Goal: Information Seeking & Learning: Check status

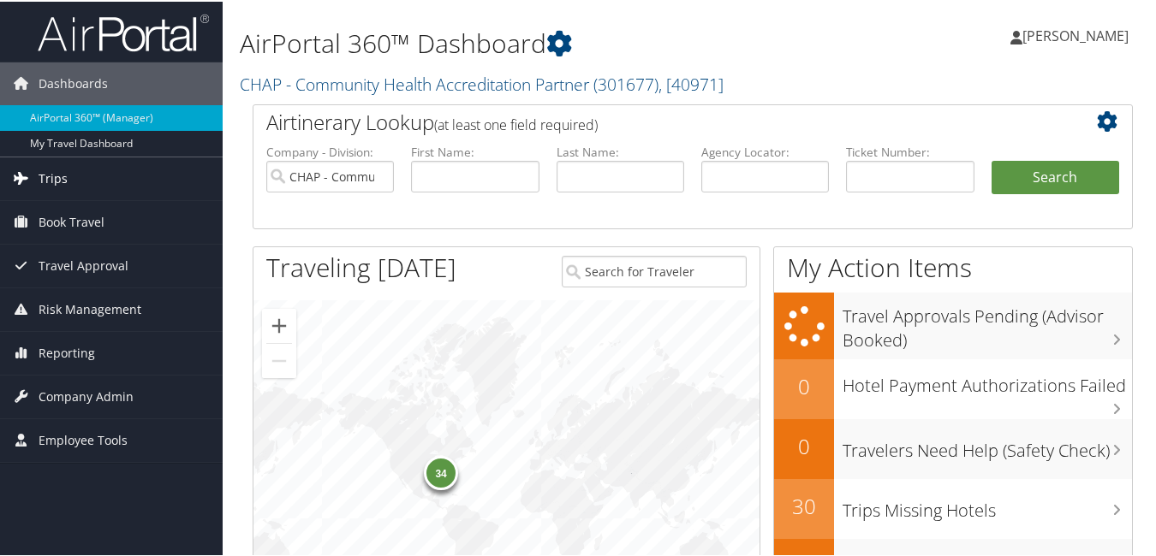
click at [52, 178] on span "Trips" at bounding box center [53, 177] width 29 height 43
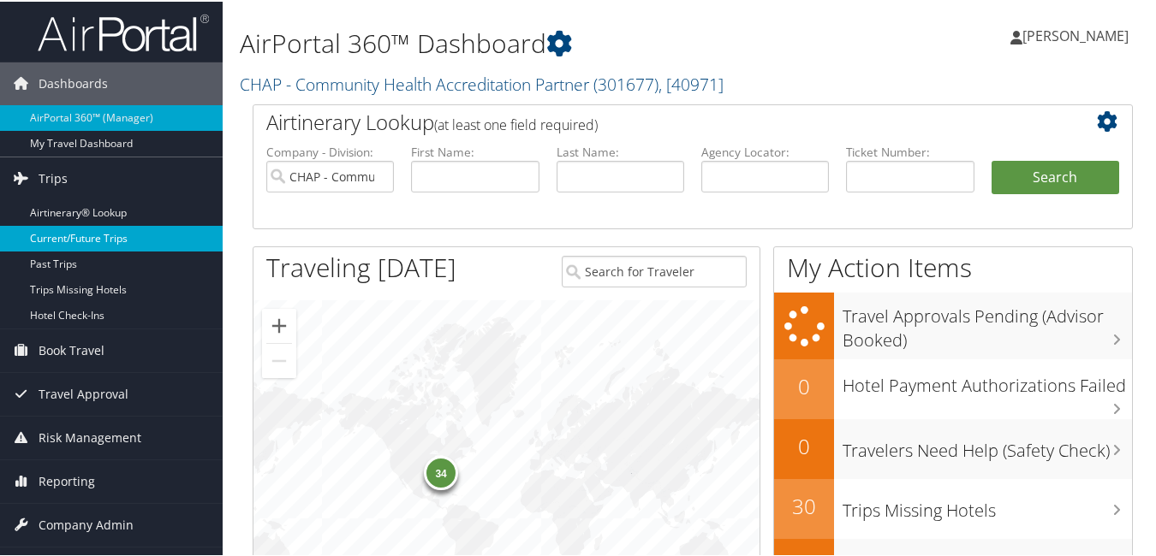
click at [117, 237] on link "Current/Future Trips" at bounding box center [111, 237] width 223 height 26
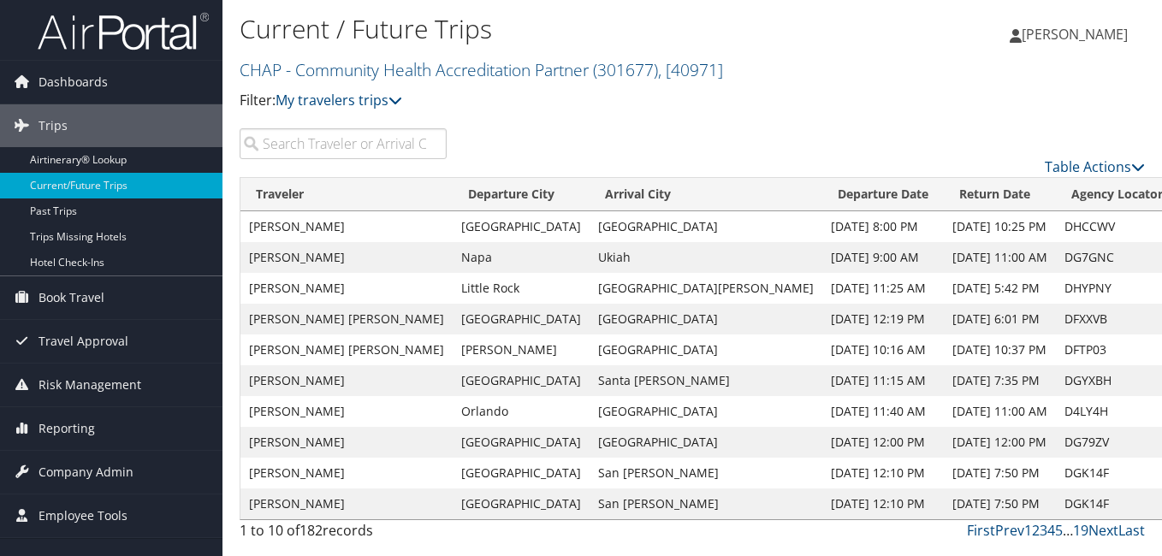
click at [279, 146] on input "search" at bounding box center [343, 143] width 207 height 31
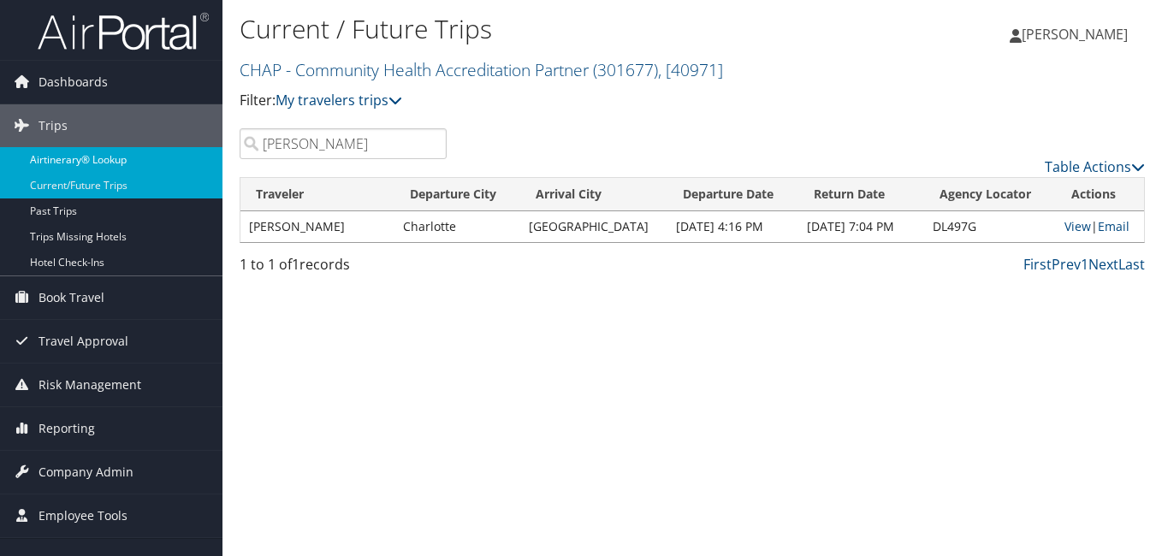
drag, startPoint x: 327, startPoint y: 145, endPoint x: 198, endPoint y: 158, distance: 130.0
click at [198, 158] on div "Dashboards AirPortal 360™ (Manager) My Travel Dashboard Trips Airtinerary® Look…" at bounding box center [581, 278] width 1162 height 556
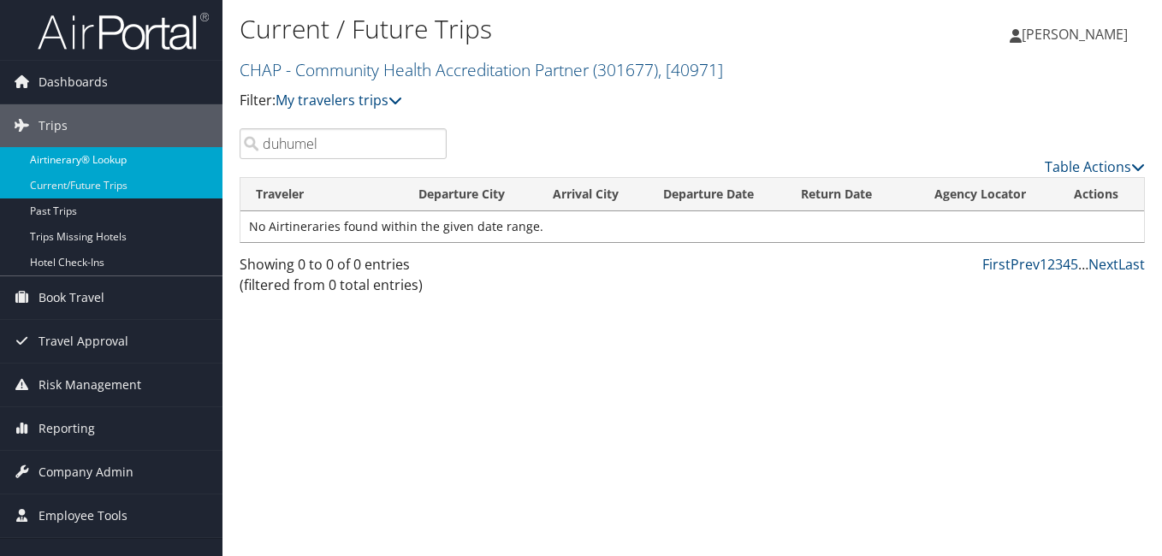
drag, startPoint x: 327, startPoint y: 150, endPoint x: 82, endPoint y: 150, distance: 244.8
click at [84, 150] on div "Dashboards AirPortal 360™ (Manager) My Travel Dashboard Trips Airtinerary® Look…" at bounding box center [581, 278] width 1162 height 556
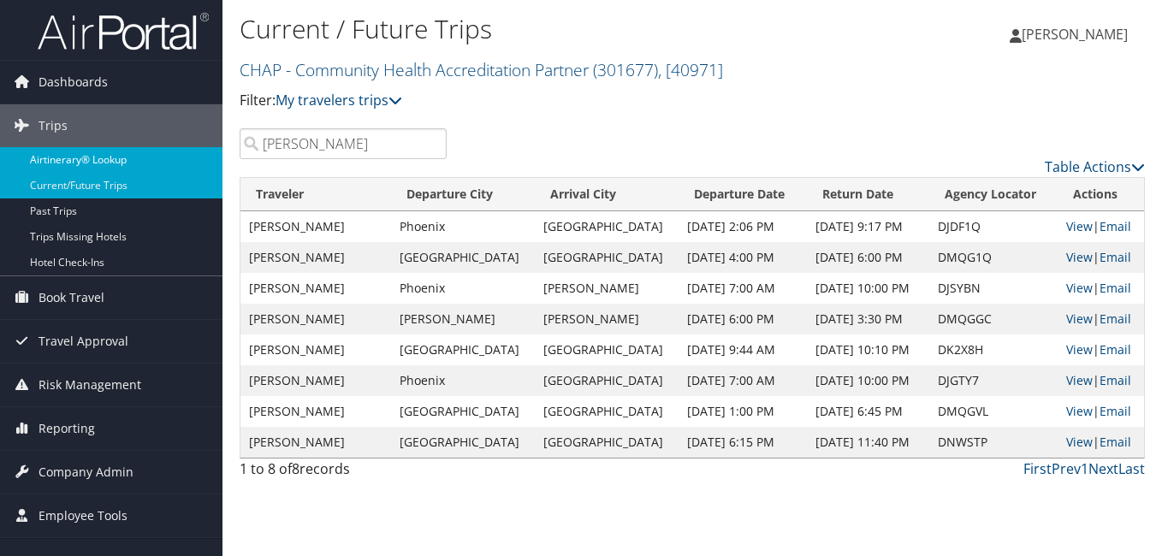
drag, startPoint x: 337, startPoint y: 140, endPoint x: 152, endPoint y: 153, distance: 185.3
click at [152, 153] on div "Dashboards AirPortal 360™ (Manager) My Travel Dashboard Trips Airtinerary® Look…" at bounding box center [581, 278] width 1162 height 556
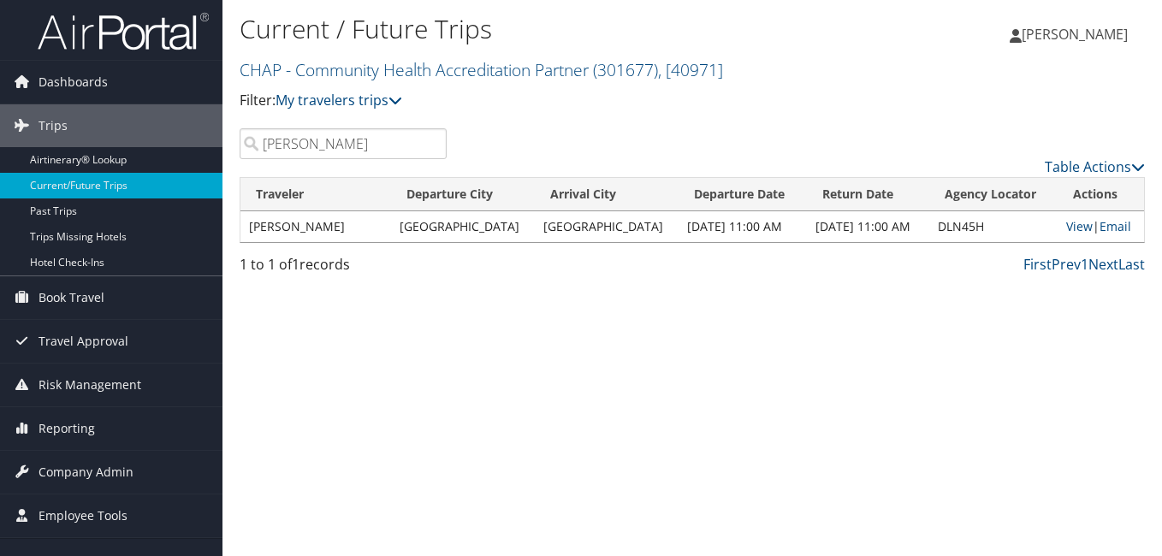
drag, startPoint x: 314, startPoint y: 151, endPoint x: 241, endPoint y: 155, distance: 72.9
click at [242, 154] on input "nardi" at bounding box center [343, 143] width 207 height 31
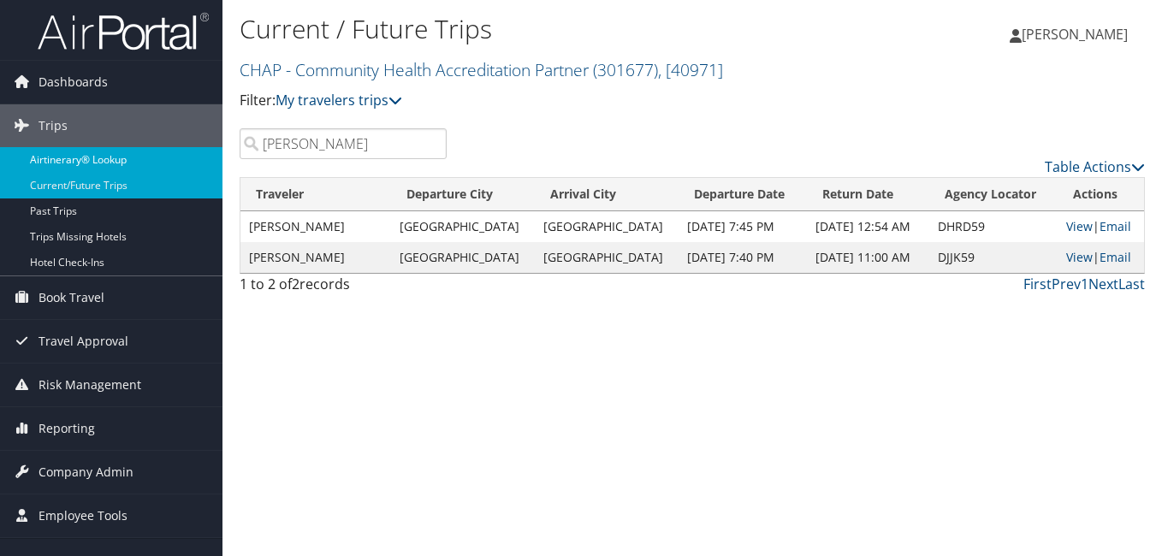
drag, startPoint x: 306, startPoint y: 147, endPoint x: 173, endPoint y: 156, distance: 133.8
click at [173, 156] on div "Dashboards AirPortal 360™ (Manager) My Travel Dashboard Trips Airtinerary® Look…" at bounding box center [581, 278] width 1162 height 556
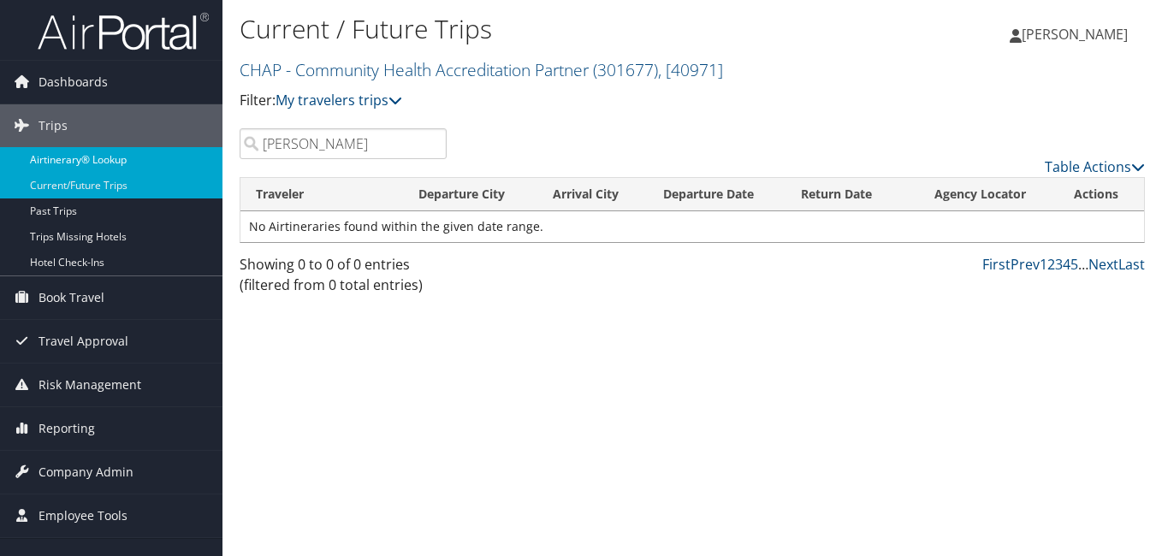
drag, startPoint x: 354, startPoint y: 141, endPoint x: 179, endPoint y: 152, distance: 175.8
click at [179, 152] on div "Dashboards AirPortal 360™ (Manager) My Travel Dashboard Trips Airtinerary® Look…" at bounding box center [581, 278] width 1162 height 556
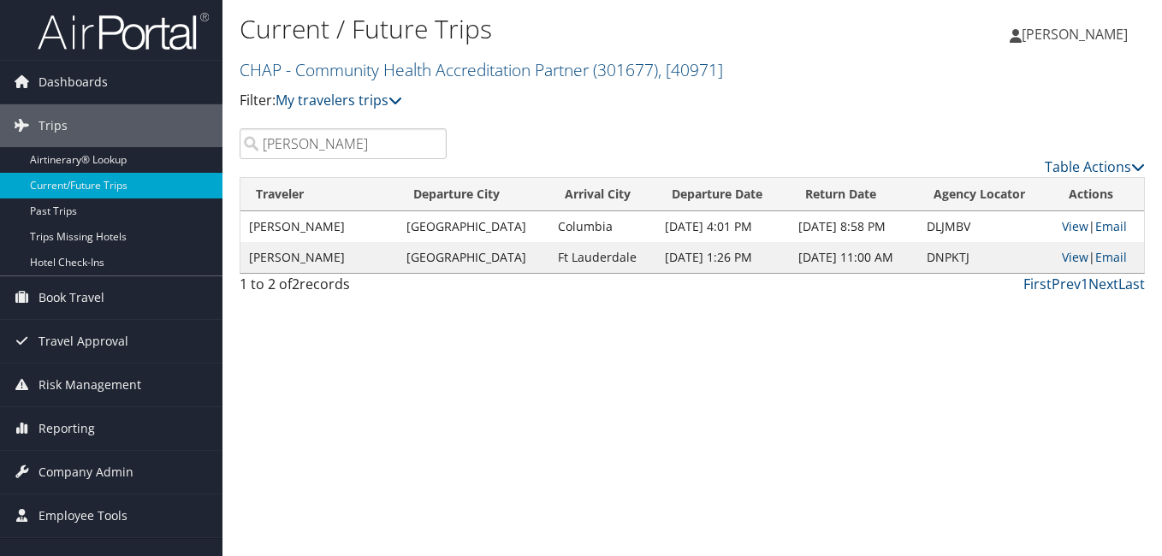
drag, startPoint x: 353, startPoint y: 144, endPoint x: 229, endPoint y: 157, distance: 123.9
click at [229, 157] on div "santangelo" at bounding box center [343, 143] width 233 height 31
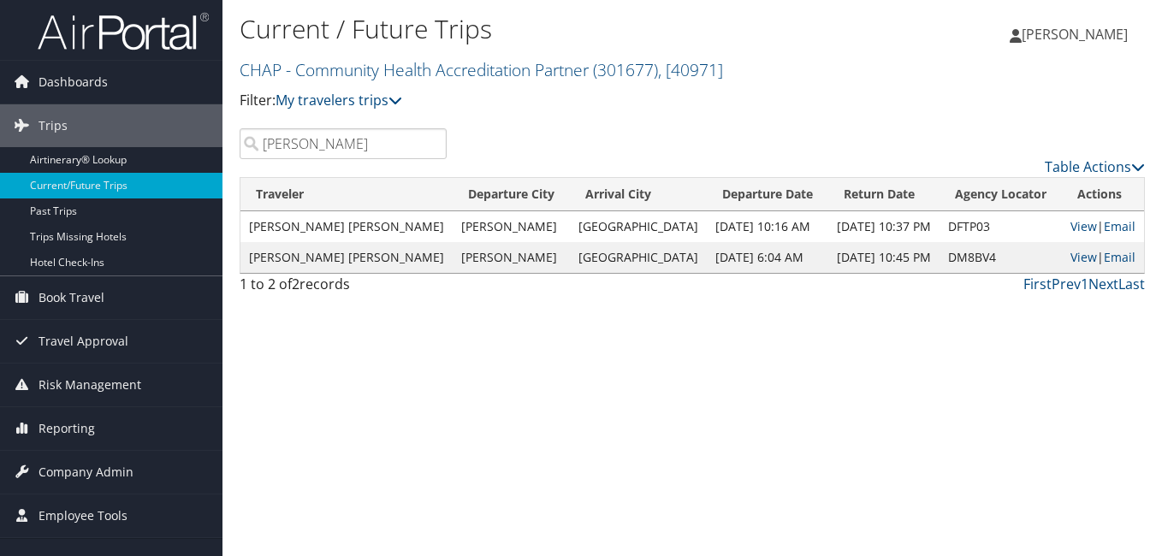
drag, startPoint x: 305, startPoint y: 152, endPoint x: 230, endPoint y: 158, distance: 74.6
click at [230, 158] on div "henry" at bounding box center [343, 143] width 233 height 31
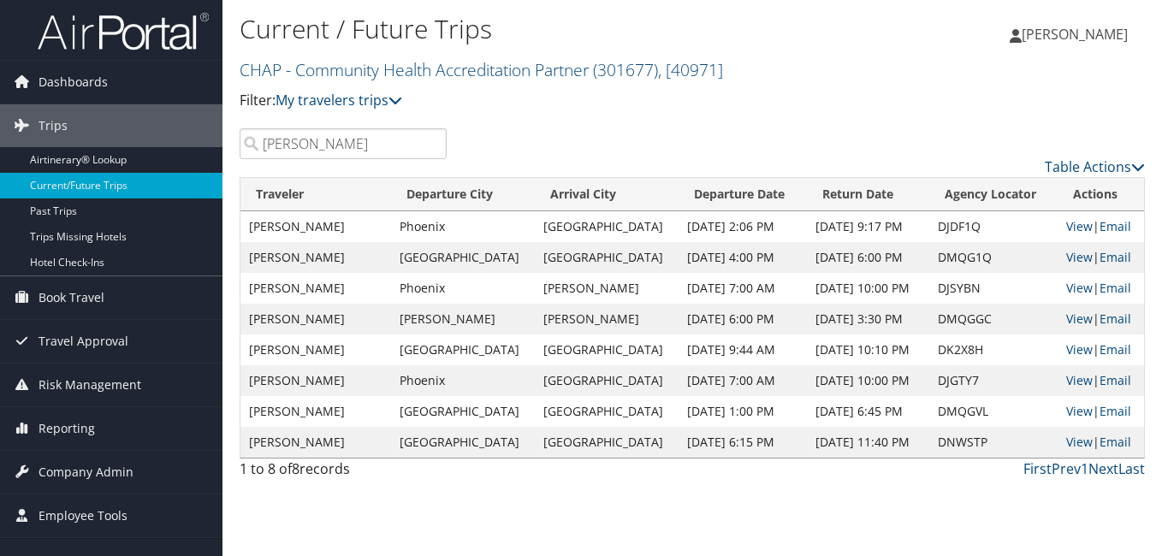
drag, startPoint x: 324, startPoint y: 146, endPoint x: 238, endPoint y: 163, distance: 88.1
click at [239, 163] on div "kristin Table Actions" at bounding box center [692, 152] width 931 height 49
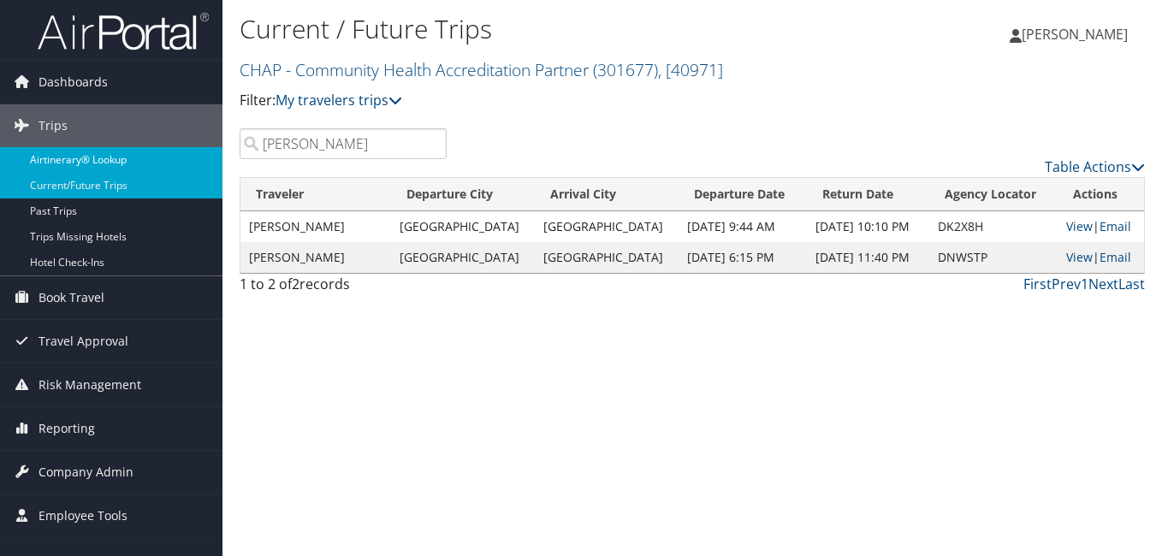
drag, startPoint x: 343, startPoint y: 140, endPoint x: 196, endPoint y: 157, distance: 148.2
click at [205, 151] on div "Dashboards AirPortal 360™ (Manager) My Travel Dashboard Trips Airtinerary® Look…" at bounding box center [581, 278] width 1162 height 556
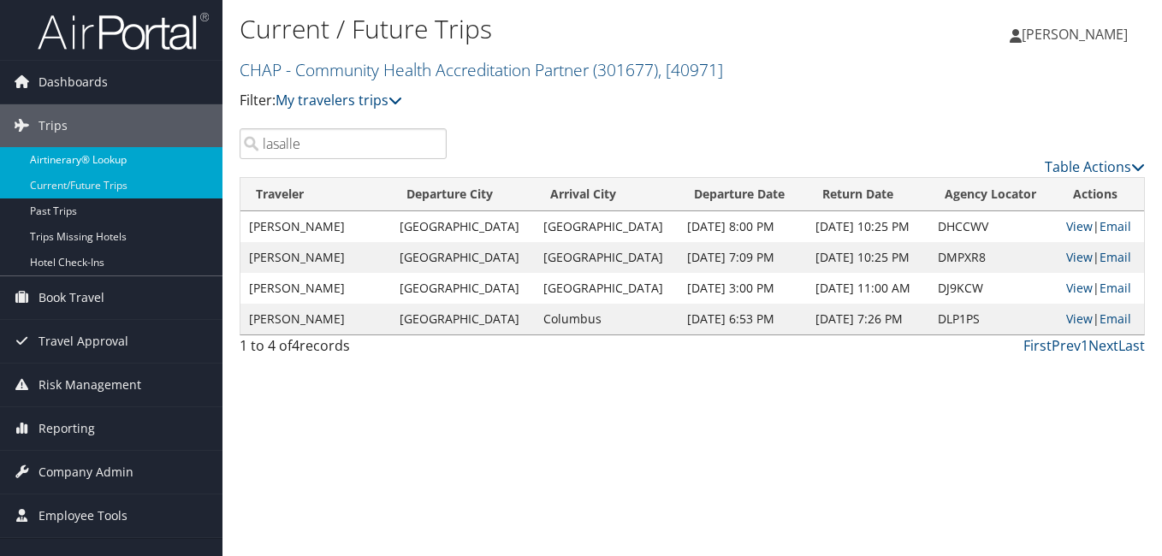
drag, startPoint x: 320, startPoint y: 139, endPoint x: 169, endPoint y: 172, distance: 155.1
click at [171, 164] on div "Dashboards AirPortal 360™ (Manager) My Travel Dashboard Trips Airtinerary® Look…" at bounding box center [581, 278] width 1162 height 556
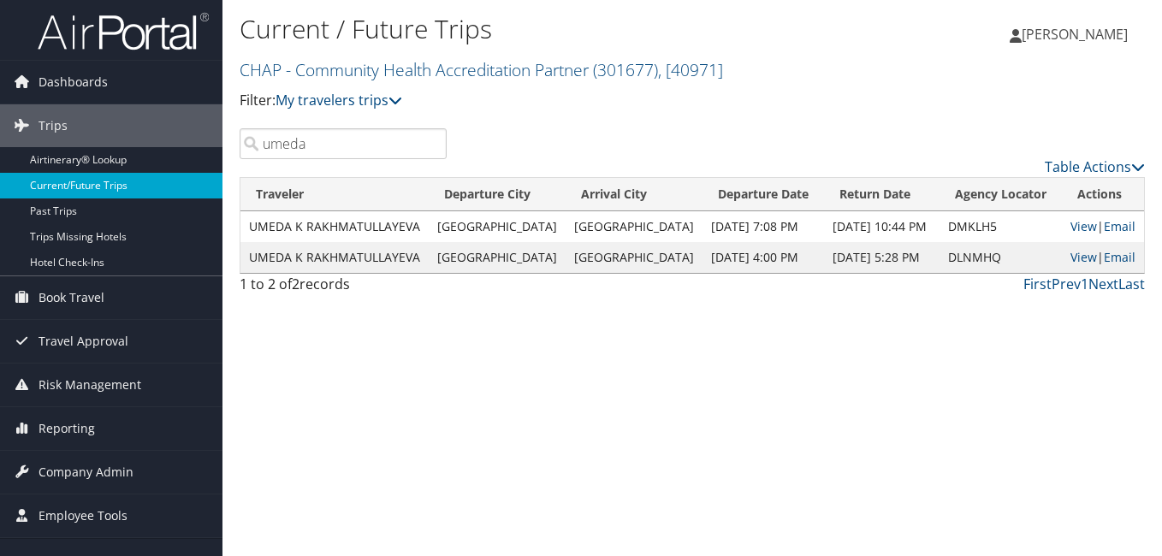
drag, startPoint x: 326, startPoint y: 149, endPoint x: 142, endPoint y: 175, distance: 185.8
click at [157, 170] on div "Dashboards AirPortal 360™ (Manager) My Travel Dashboard Trips Airtinerary® Look…" at bounding box center [581, 278] width 1162 height 556
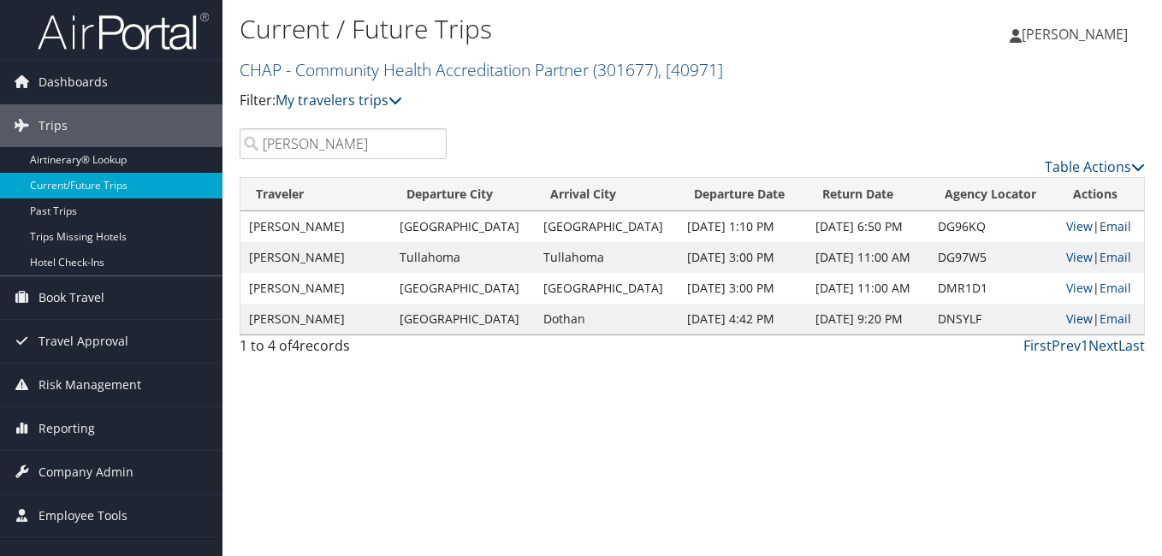
click at [1067, 318] on link "View" at bounding box center [1080, 319] width 27 height 16
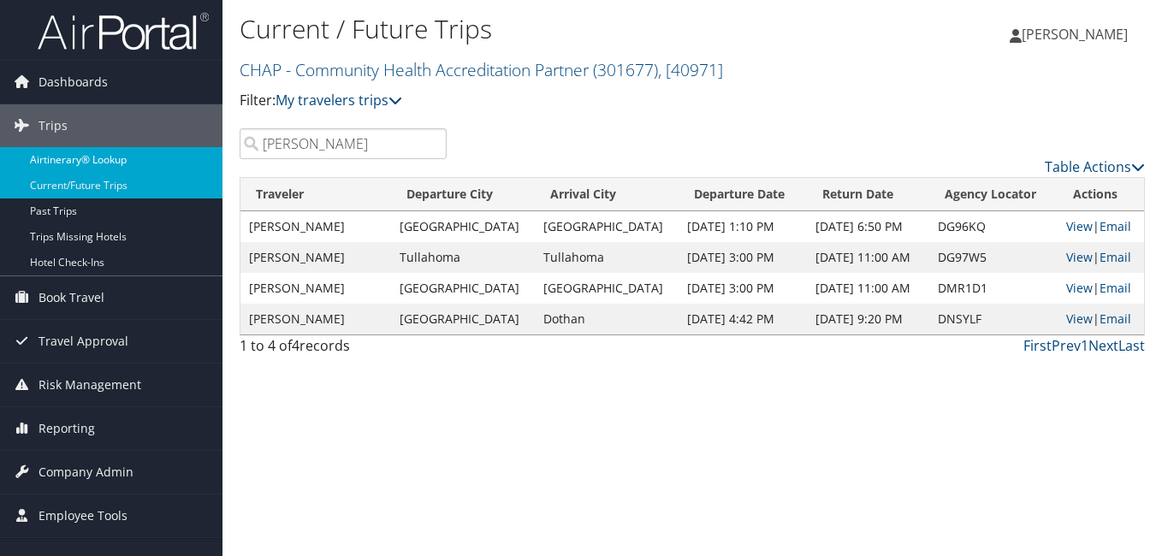
drag, startPoint x: 354, startPoint y: 146, endPoint x: 164, endPoint y: 172, distance: 191.9
click at [168, 170] on div "Dashboards AirPortal 360™ (Manager) My Travel Dashboard Trips Airtinerary® Look…" at bounding box center [581, 278] width 1162 height 556
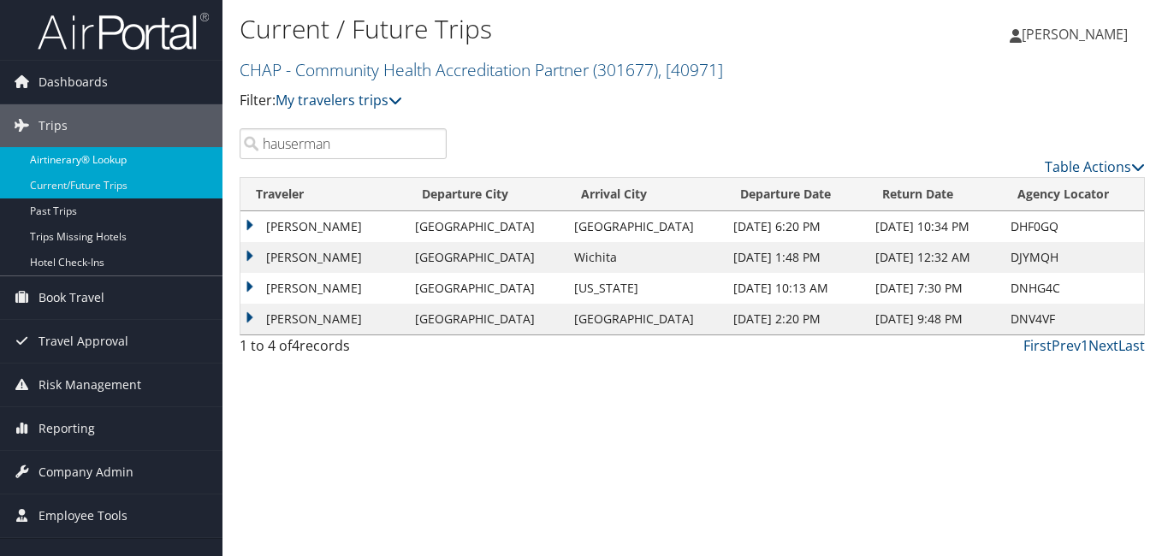
drag, startPoint x: 348, startPoint y: 141, endPoint x: 98, endPoint y: 158, distance: 249.7
click at [98, 158] on div "Dashboards AirPortal 360™ (Manager) My Travel Dashboard Trips Airtinerary® Look…" at bounding box center [581, 278] width 1162 height 556
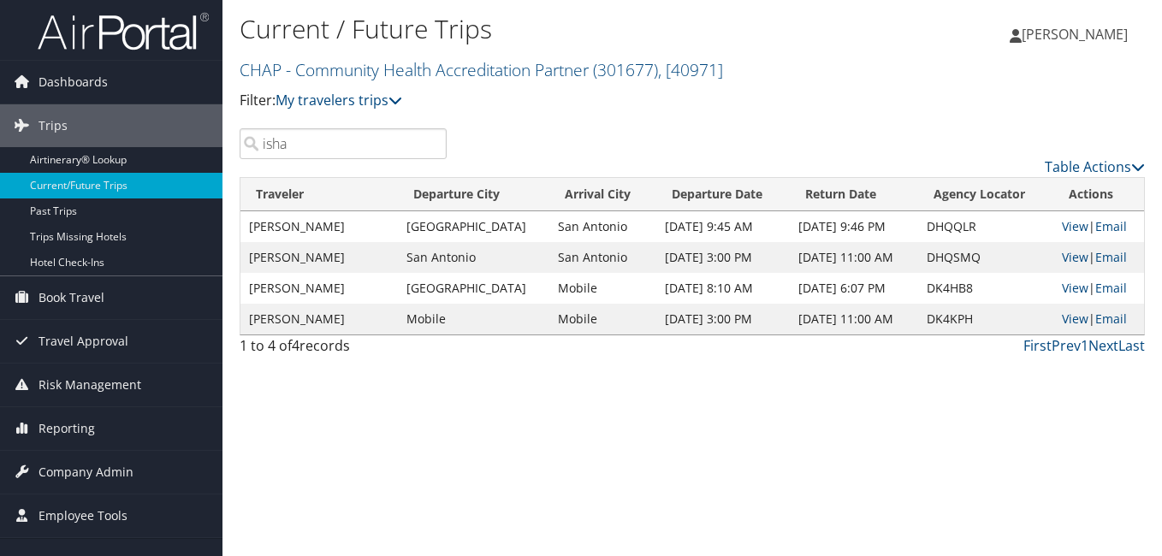
drag, startPoint x: 312, startPoint y: 139, endPoint x: 229, endPoint y: 159, distance: 85.5
click at [230, 159] on div "isha" at bounding box center [343, 143] width 233 height 31
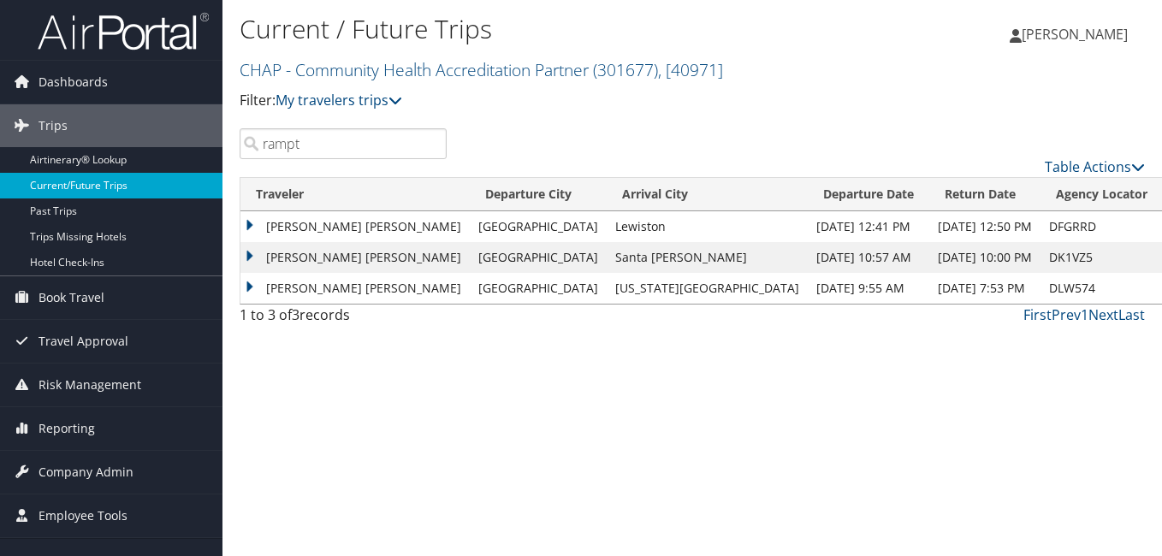
drag, startPoint x: 330, startPoint y: 146, endPoint x: 203, endPoint y: 187, distance: 133.2
click at [195, 174] on div "Dashboards AirPortal 360™ (Manager) My Travel Dashboard Trips Airtinerary® Look…" at bounding box center [581, 278] width 1162 height 556
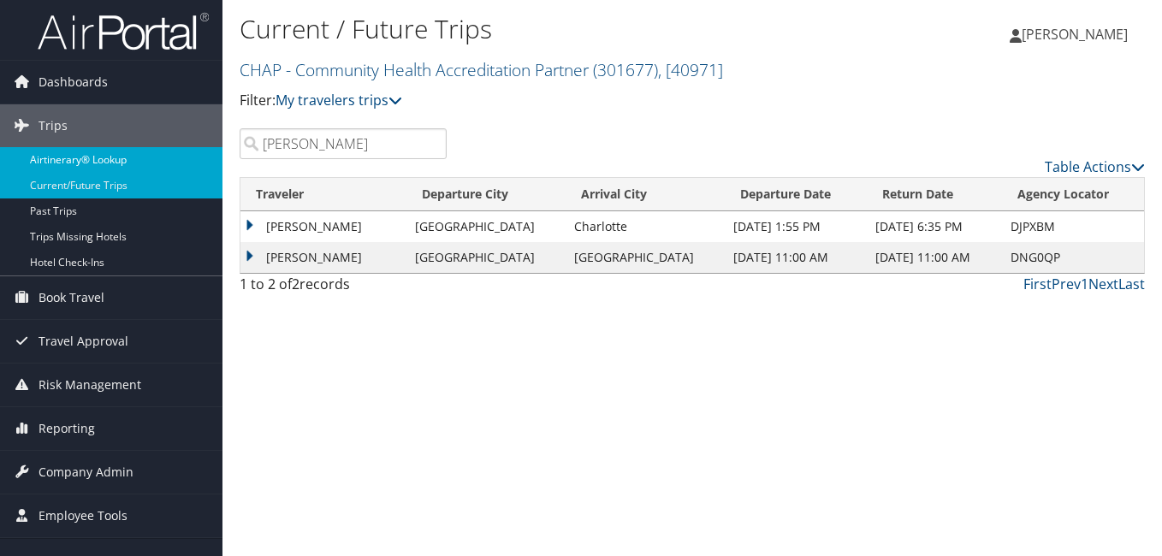
drag, startPoint x: 362, startPoint y: 143, endPoint x: 208, endPoint y: 158, distance: 154.8
click at [208, 158] on div "Dashboards AirPortal 360™ (Manager) My Travel Dashboard Trips Airtinerary® Look…" at bounding box center [581, 278] width 1162 height 556
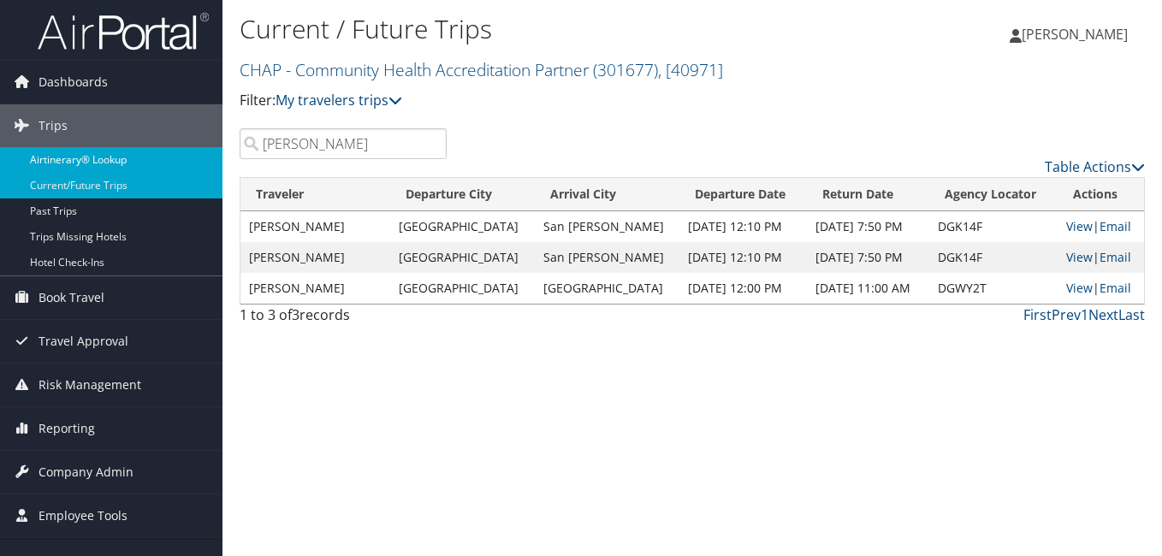
drag, startPoint x: 329, startPoint y: 145, endPoint x: 160, endPoint y: 172, distance: 170.8
click at [161, 170] on div "Dashboards AirPortal 360™ (Manager) My Travel Dashboard Trips Airtinerary® Look…" at bounding box center [581, 278] width 1162 height 556
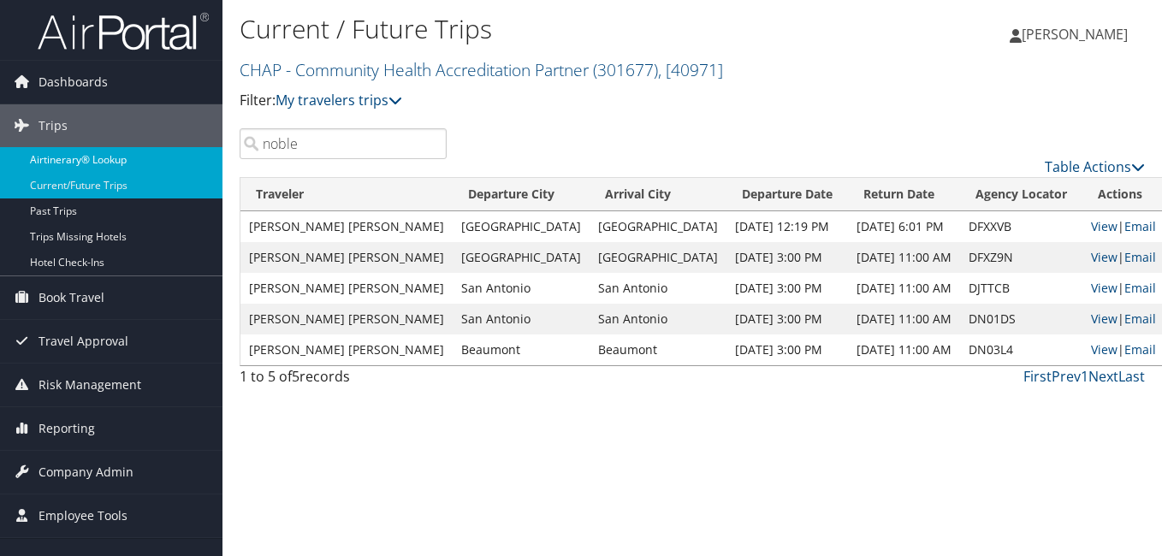
drag, startPoint x: 306, startPoint y: 149, endPoint x: 216, endPoint y: 157, distance: 91.1
click at [220, 153] on div "Dashboards AirPortal 360™ (Manager) My Travel Dashboard Trips Airtinerary® Look…" at bounding box center [581, 278] width 1162 height 556
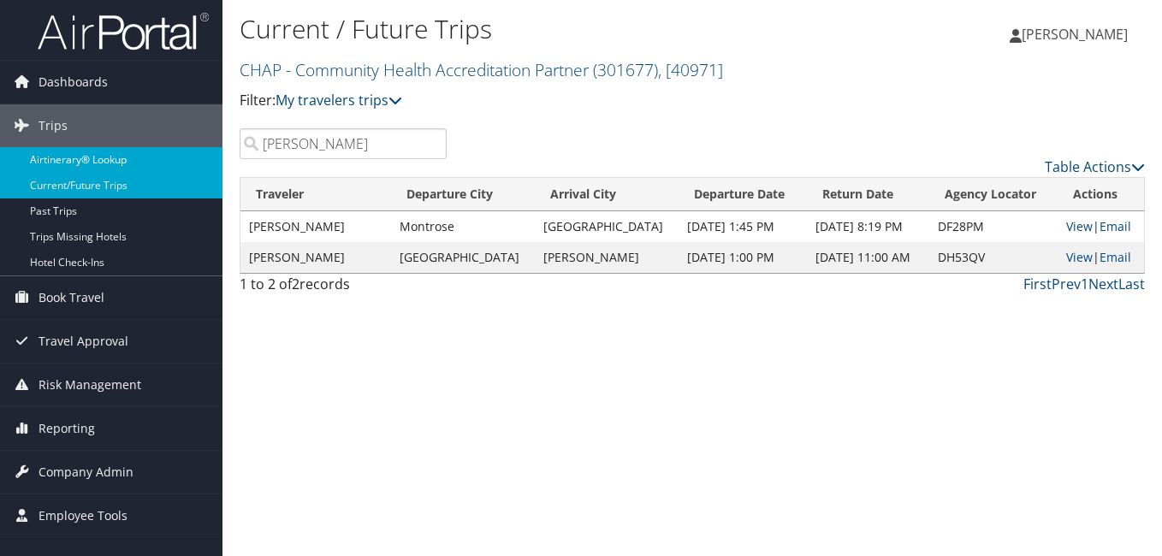
drag, startPoint x: 330, startPoint y: 147, endPoint x: 215, endPoint y: 161, distance: 116.4
click at [215, 161] on div "Dashboards AirPortal 360™ (Manager) My Travel Dashboard Trips Airtinerary® Look…" at bounding box center [581, 278] width 1162 height 556
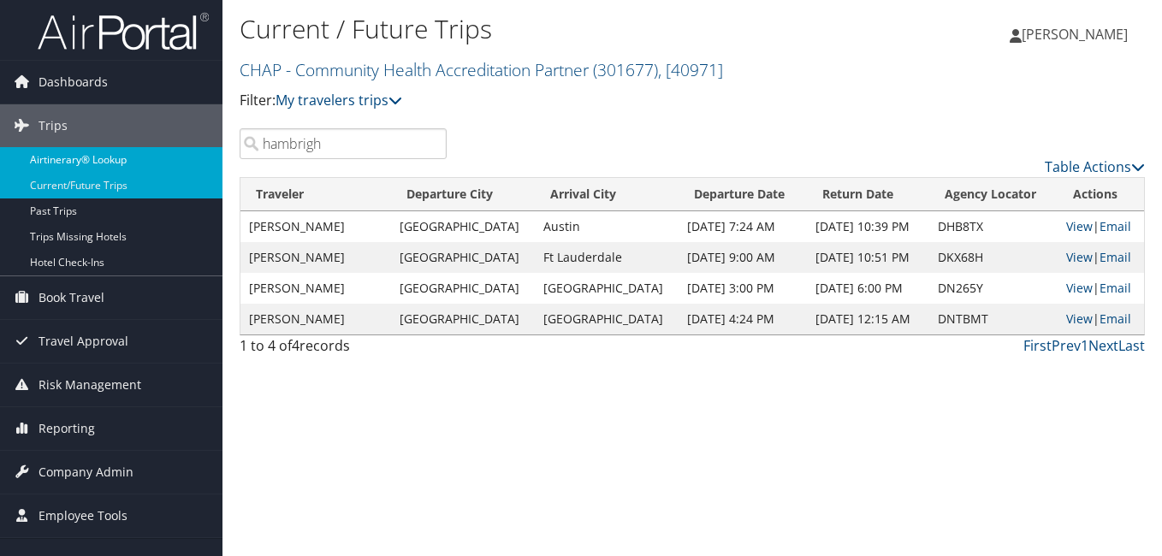
drag, startPoint x: 270, startPoint y: 147, endPoint x: 187, endPoint y: 150, distance: 83.1
click at [187, 150] on div "Dashboards AirPortal 360™ (Manager) My Travel Dashboard Trips Airtinerary® Look…" at bounding box center [581, 278] width 1162 height 556
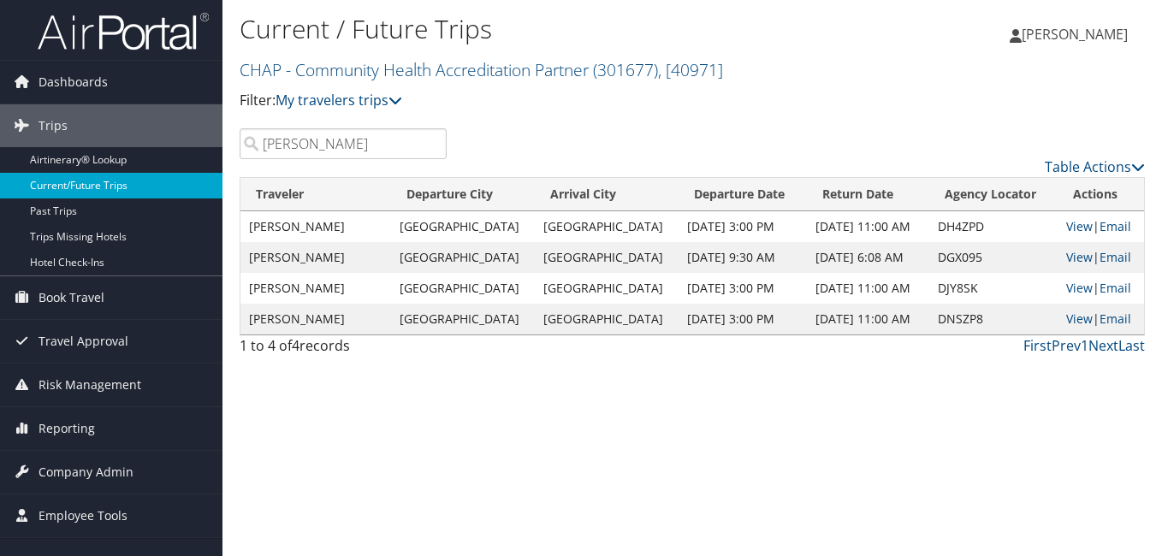
drag, startPoint x: 339, startPoint y: 146, endPoint x: 156, endPoint y: 179, distance: 186.0
click at [158, 176] on div "Dashboards AirPortal 360™ (Manager) My Travel Dashboard Trips Airtinerary® Look…" at bounding box center [581, 278] width 1162 height 556
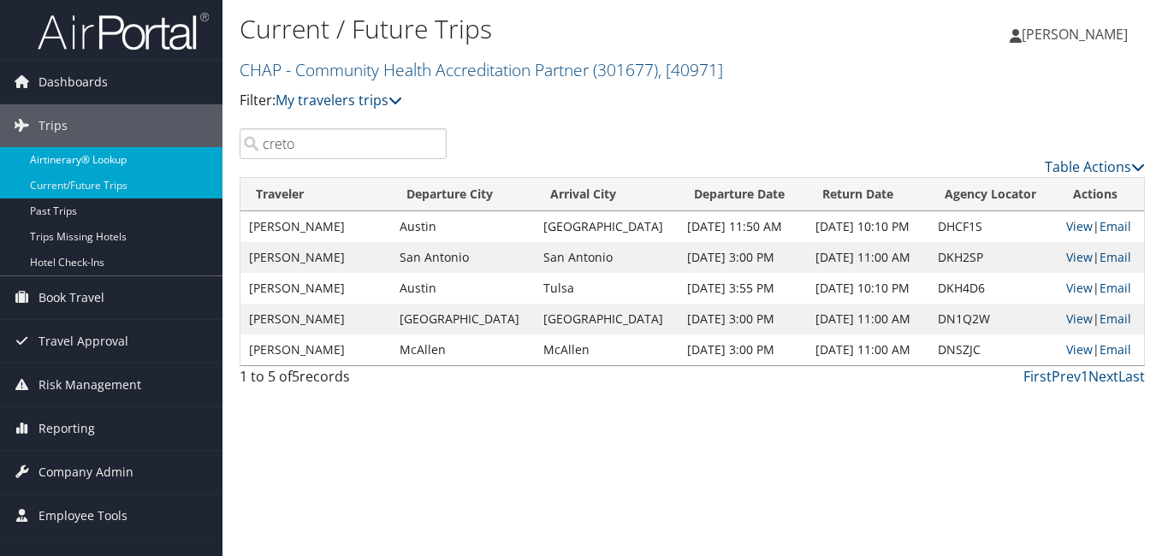
click at [211, 153] on div "Dashboards AirPortal 360™ (Manager) My Travel Dashboard Trips Airtinerary® Look…" at bounding box center [581, 278] width 1162 height 556
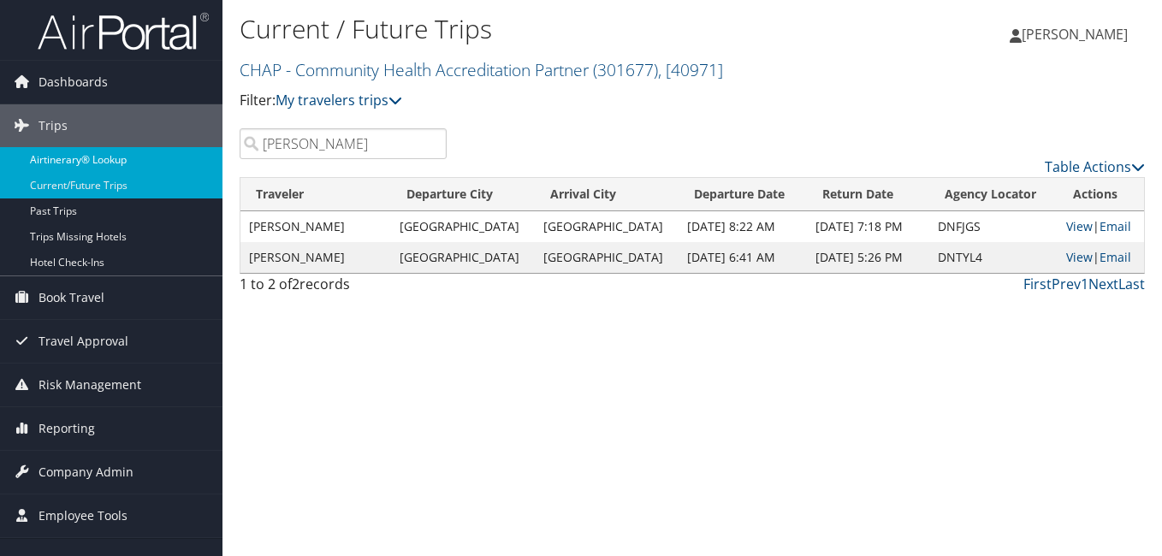
drag, startPoint x: 314, startPoint y: 145, endPoint x: 221, endPoint y: 161, distance: 94.7
click at [221, 161] on div "Dashboards AirPortal 360™ (Manager) My Travel Dashboard Trips Airtinerary® Look…" at bounding box center [581, 278] width 1162 height 556
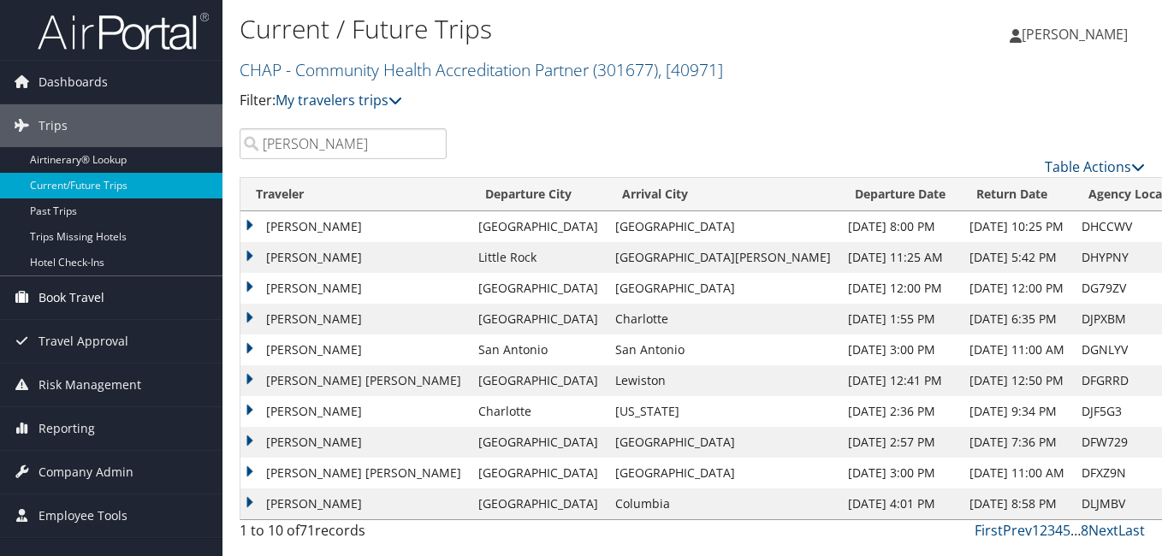
type input "watson"
